Goal: Complete application form

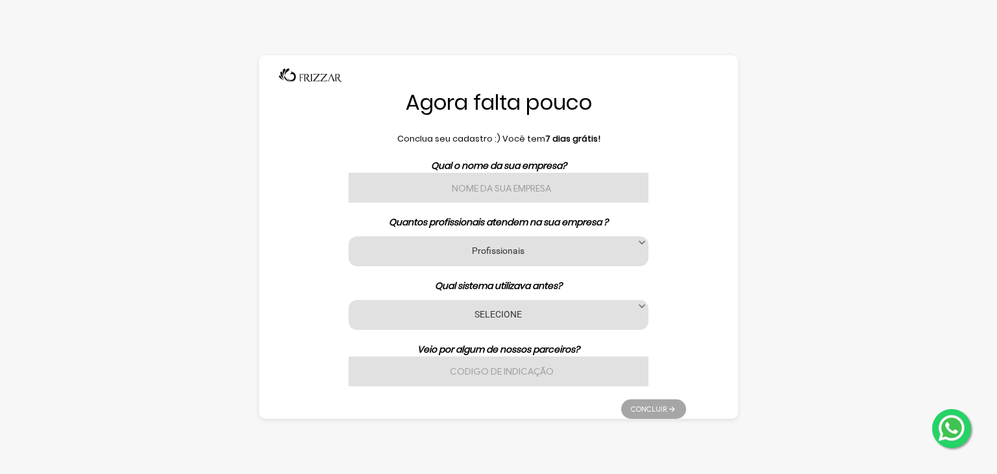
click at [447, 177] on input "text" at bounding box center [499, 188] width 300 height 30
type input "s"
type input "STUDIO FREEDOM"
click at [475, 240] on div "Profissionais 1 2 3 a 6 7 a 11 12 a 17 18 ou mais Profissionais" at bounding box center [499, 251] width 300 height 30
click at [497, 254] on label "Profissionais" at bounding box center [498, 250] width 267 height 12
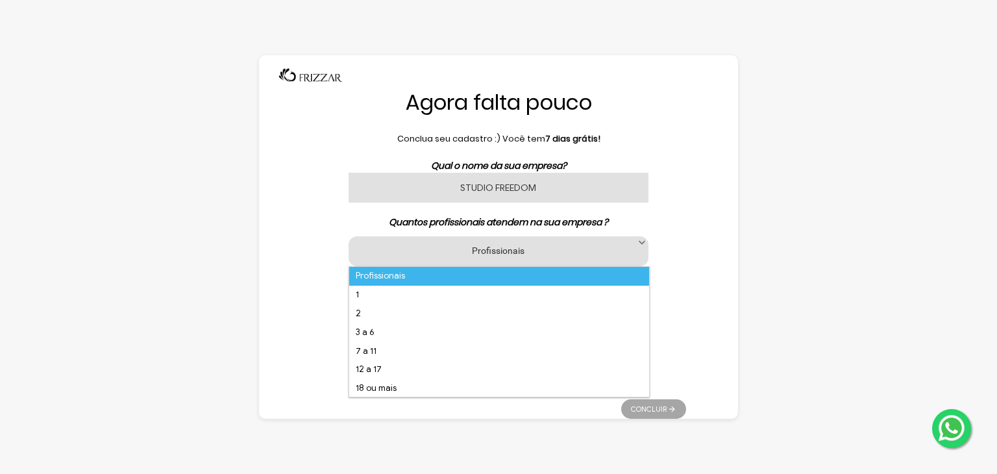
scroll to position [8, 55]
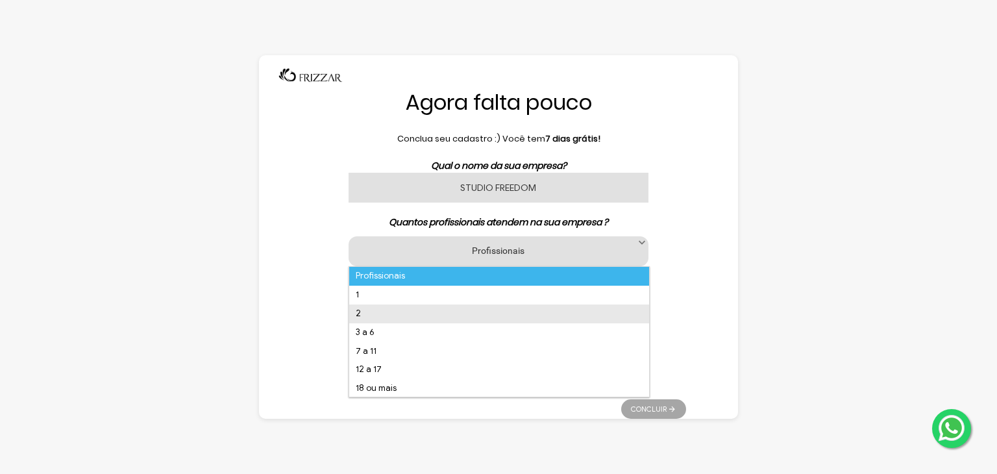
click at [376, 310] on li "2" at bounding box center [499, 313] width 300 height 19
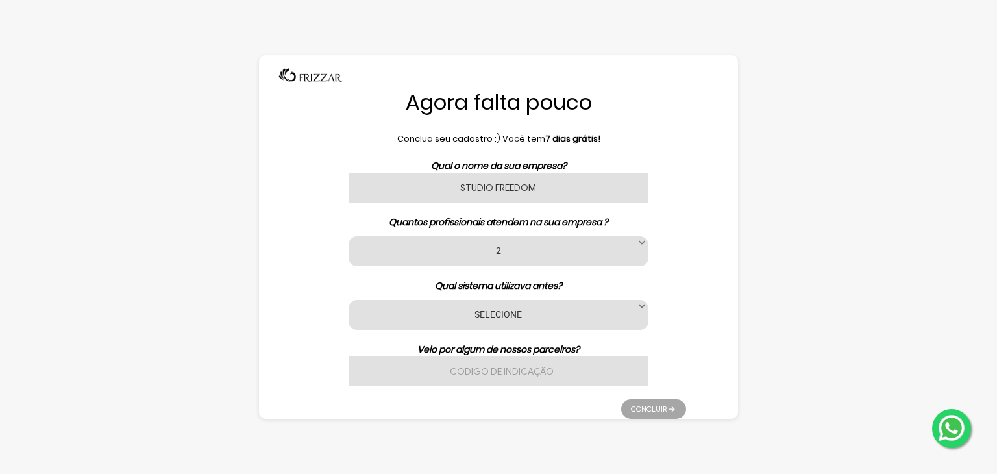
click at [504, 315] on label "SELECIONE" at bounding box center [498, 314] width 267 height 12
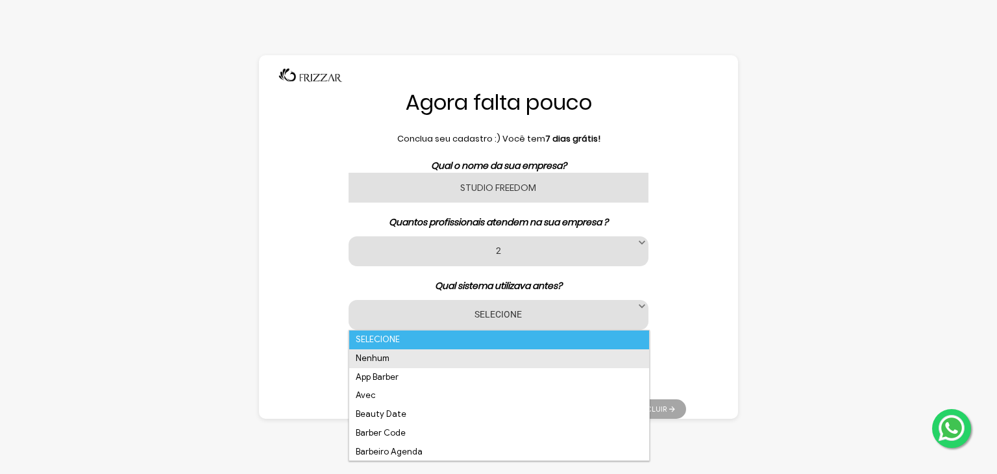
click at [417, 364] on li "Nenhum" at bounding box center [499, 358] width 300 height 19
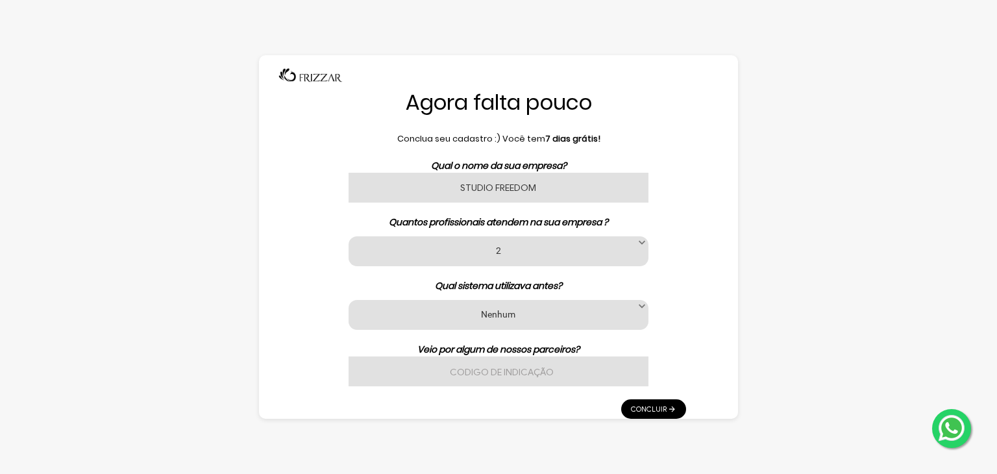
click at [490, 374] on input "text" at bounding box center [499, 371] width 300 height 30
type input "P"
type input "NAO"
click at [647, 406] on link "Concluir" at bounding box center [653, 408] width 65 height 19
